Goal: Transaction & Acquisition: Purchase product/service

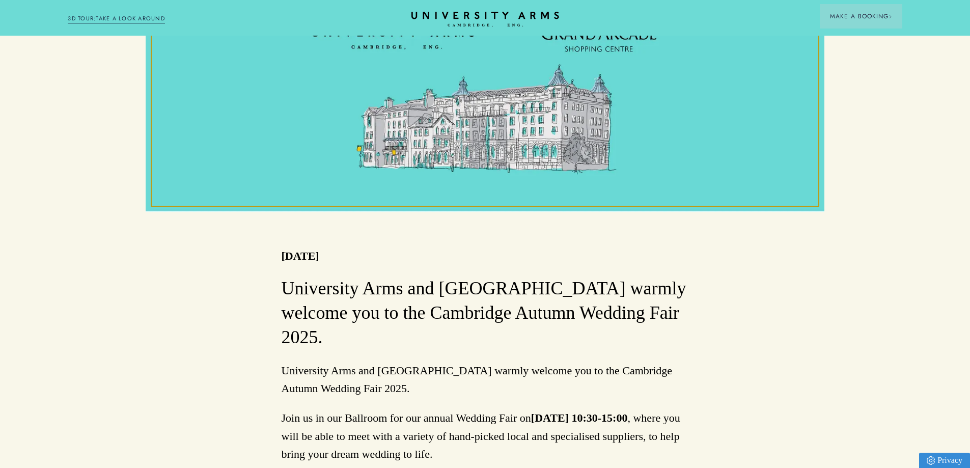
scroll to position [147, 0]
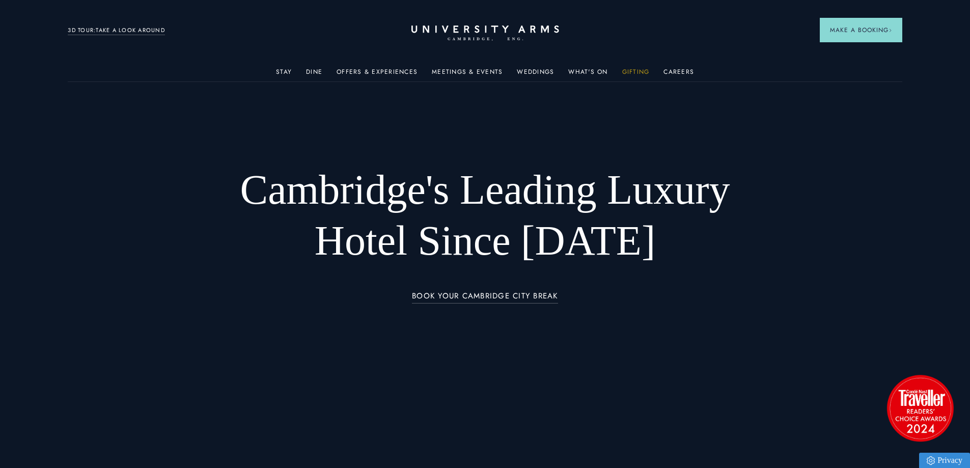
click at [634, 68] on link "Gifting" at bounding box center [635, 74] width 27 height 13
click at [629, 71] on link "Gifting" at bounding box center [635, 74] width 27 height 13
